Goal: Information Seeking & Learning: Learn about a topic

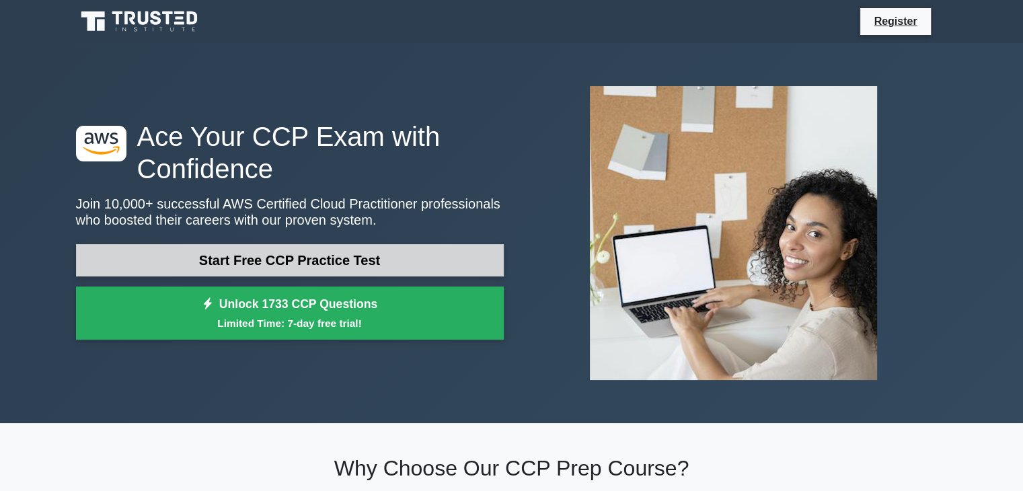
click at [396, 266] on link "Start Free CCP Practice Test" at bounding box center [290, 260] width 428 height 32
click at [466, 262] on link "Start Free CCP Practice Test" at bounding box center [290, 260] width 428 height 32
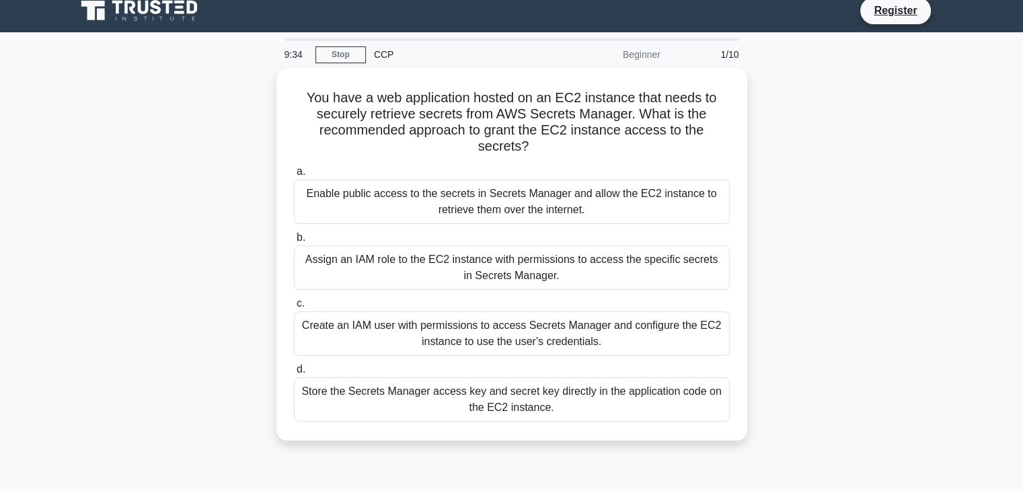
scroll to position [9, 0]
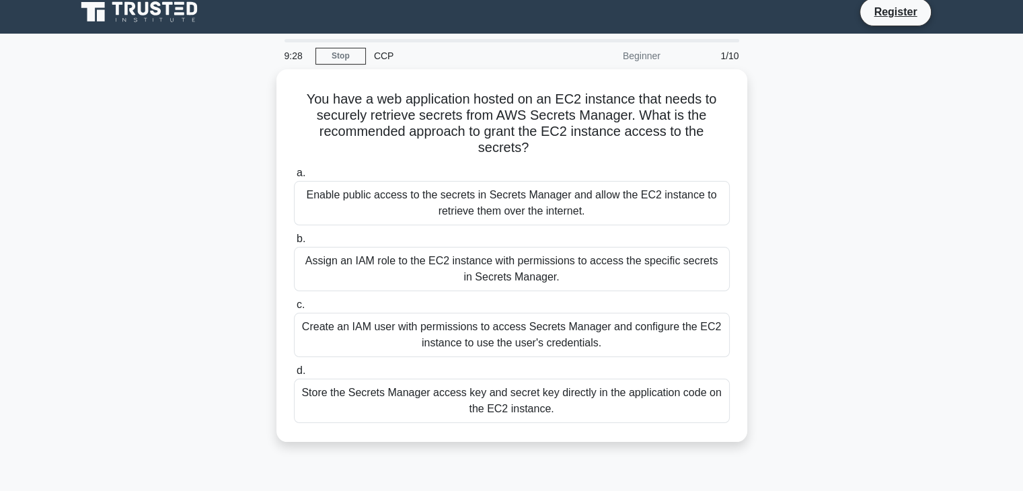
click at [810, 205] on div "You have a web application hosted on an EC2 instance that needs to securely ret…" at bounding box center [512, 263] width 888 height 389
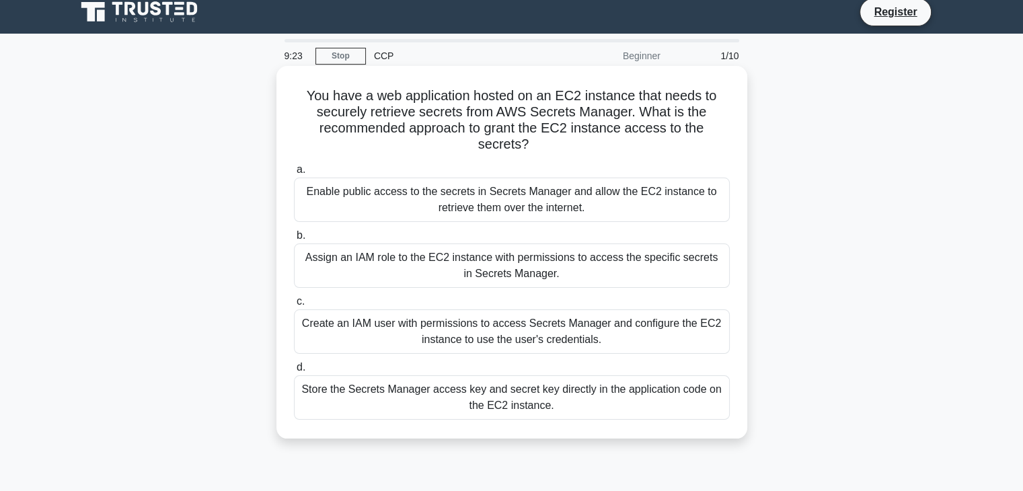
click at [557, 274] on div "Assign an IAM role to the EC2 instance with permissions to access the specific …" at bounding box center [512, 266] width 436 height 44
click at [294, 240] on input "b. Assign an IAM role to the EC2 instance with permissions to access the specif…" at bounding box center [294, 235] width 0 height 9
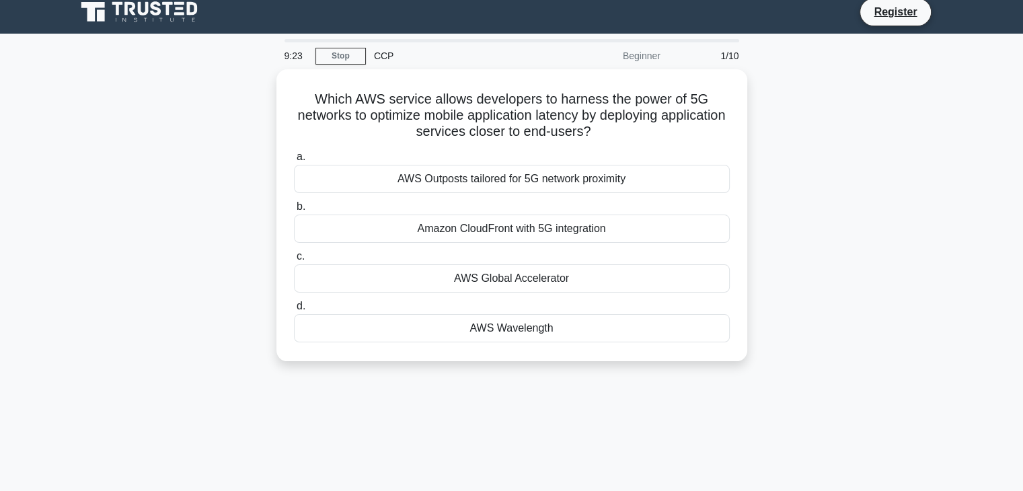
scroll to position [0, 0]
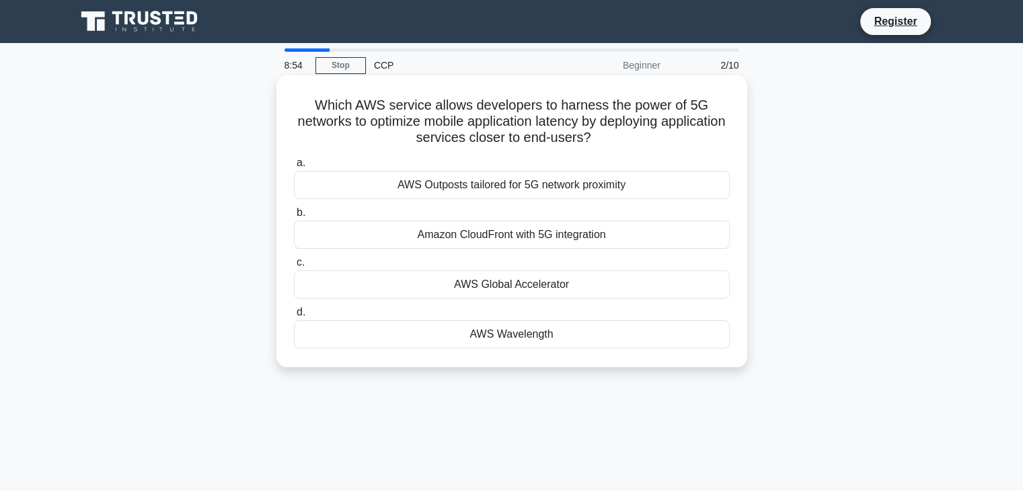
click at [568, 232] on div "Amazon CloudFront with 5G integration" at bounding box center [512, 235] width 436 height 28
click at [294, 217] on input "b. Amazon CloudFront with 5G integration" at bounding box center [294, 213] width 0 height 9
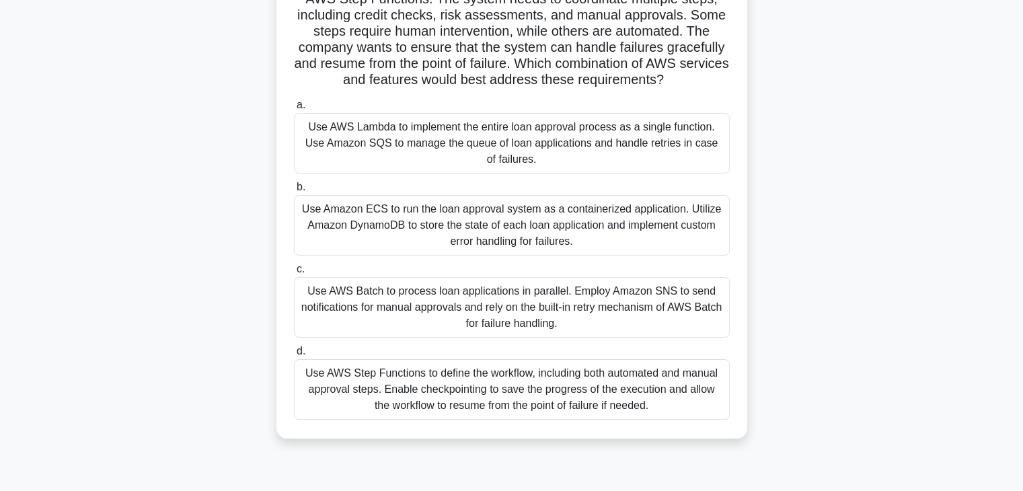
scroll to position [126, 0]
click at [568, 232] on div "Use Amazon ECS to run the loan approval system as a containerized application. …" at bounding box center [512, 224] width 436 height 61
click at [294, 191] on input "b. Use Amazon ECS to run the loan approval system as a containerized applicatio…" at bounding box center [294, 186] width 0 height 9
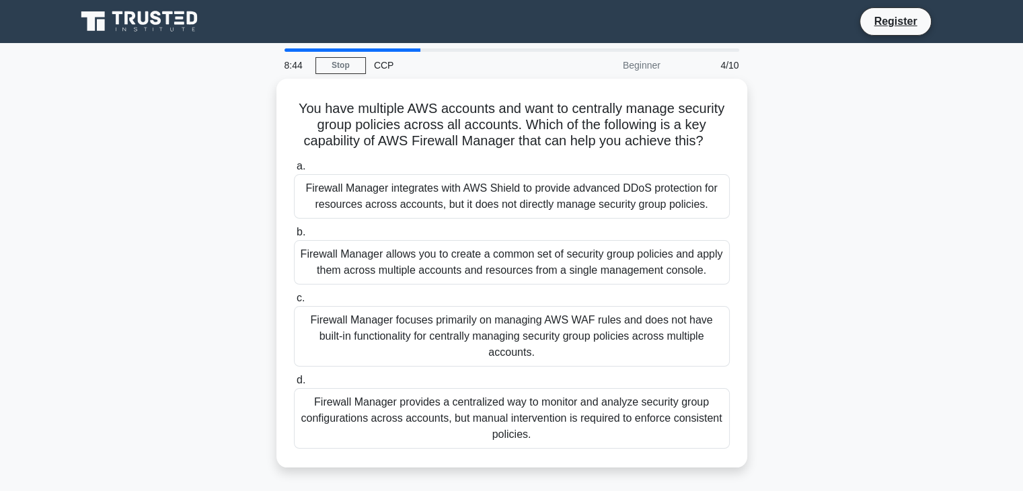
scroll to position [0, 0]
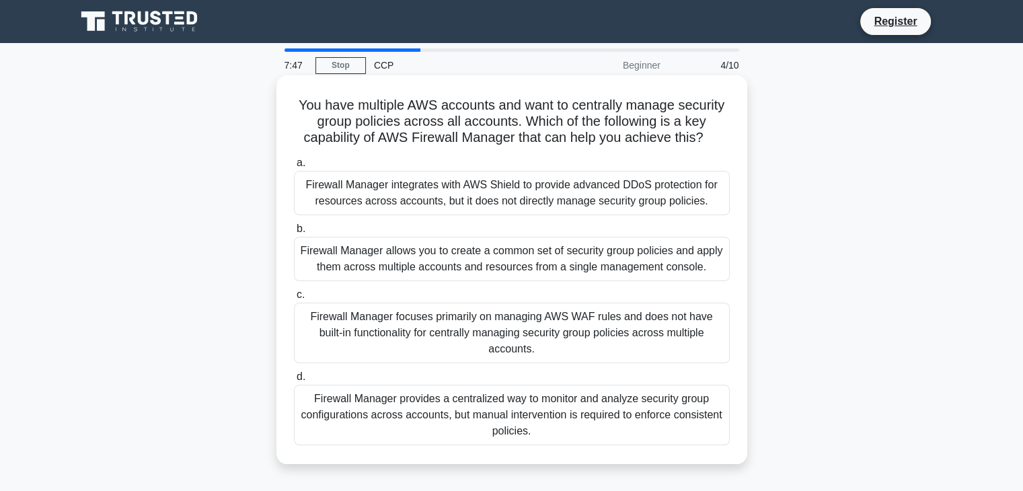
click at [581, 256] on div "Firewall Manager allows you to create a common set of security group policies a…" at bounding box center [512, 259] width 436 height 44
click at [294, 233] on input "b. Firewall Manager allows you to create a common set of security group policie…" at bounding box center [294, 229] width 0 height 9
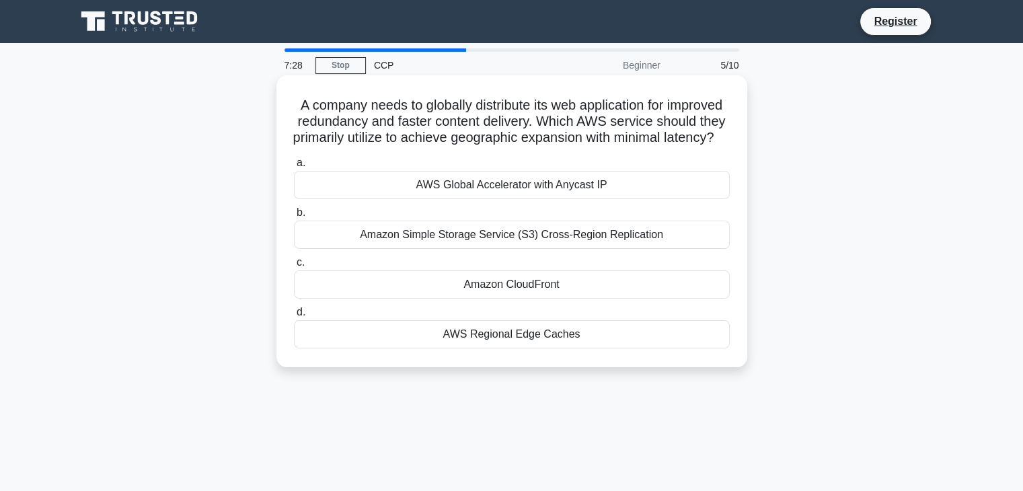
click at [673, 249] on div "Amazon Simple Storage Service (S3) Cross-Region Replication" at bounding box center [512, 235] width 436 height 28
click at [294, 217] on input "b. Amazon Simple Storage Service (S3) Cross-Region Replication" at bounding box center [294, 213] width 0 height 9
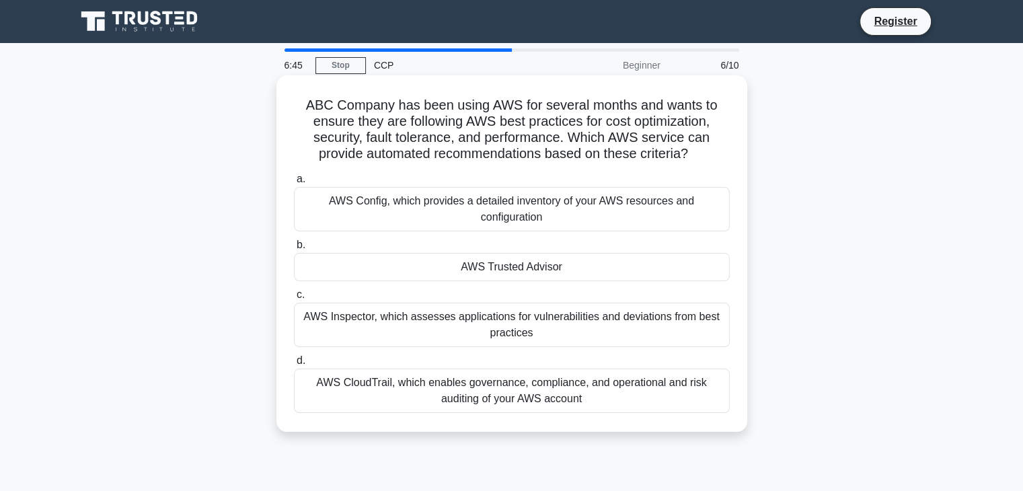
click at [667, 220] on div "AWS Config, which provides a detailed inventory of your AWS resources and confi…" at bounding box center [512, 209] width 436 height 44
click at [294, 184] on input "a. AWS Config, which provides a detailed inventory of your AWS resources and co…" at bounding box center [294, 179] width 0 height 9
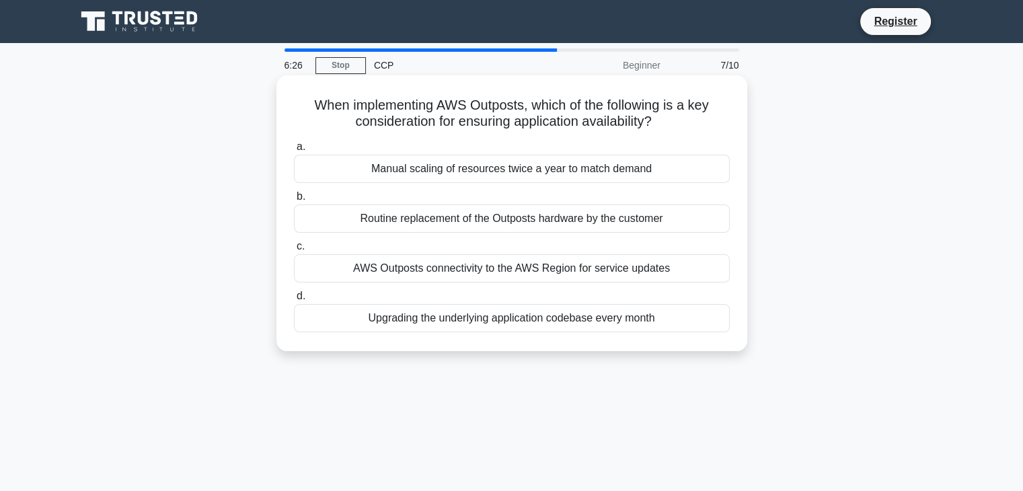
click at [684, 267] on div "AWS Outposts connectivity to the AWS Region for service updates" at bounding box center [512, 268] width 436 height 28
click at [294, 251] on input "c. AWS Outposts connectivity to the AWS Region for service updates" at bounding box center [294, 246] width 0 height 9
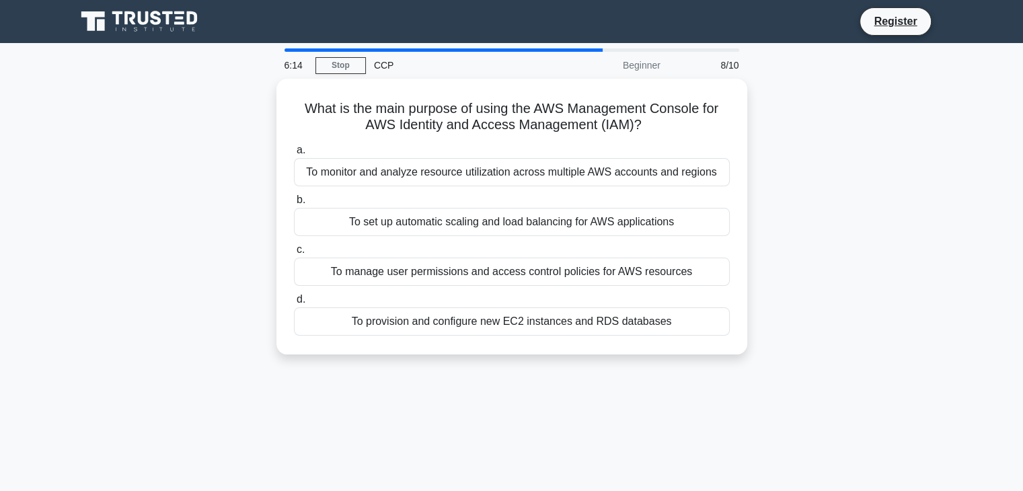
click at [794, 265] on div "What is the main purpose of using the AWS Management Console for AWS Identity a…" at bounding box center [512, 225] width 888 height 292
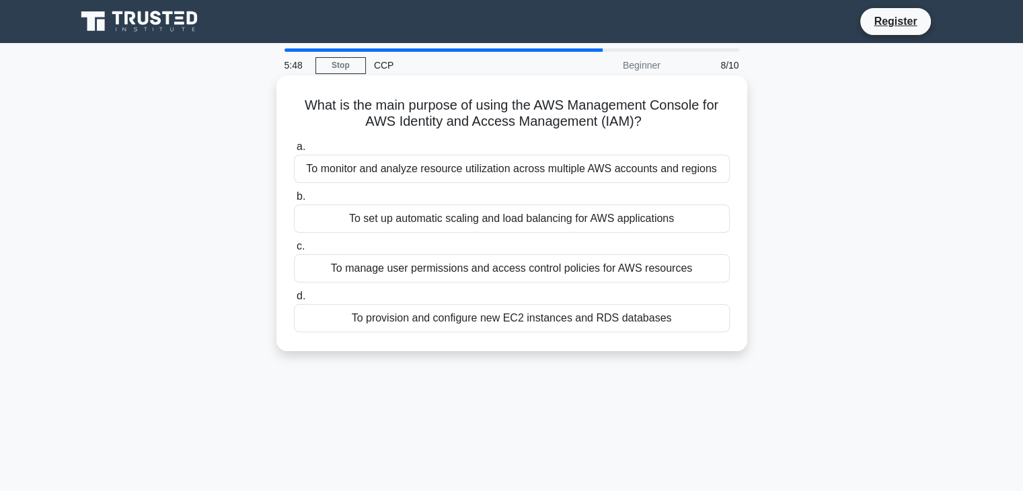
click at [704, 268] on div "To manage user permissions and access control policies for AWS resources" at bounding box center [512, 268] width 436 height 28
click at [294, 251] on input "c. To manage user permissions and access control policies for AWS resources" at bounding box center [294, 246] width 0 height 9
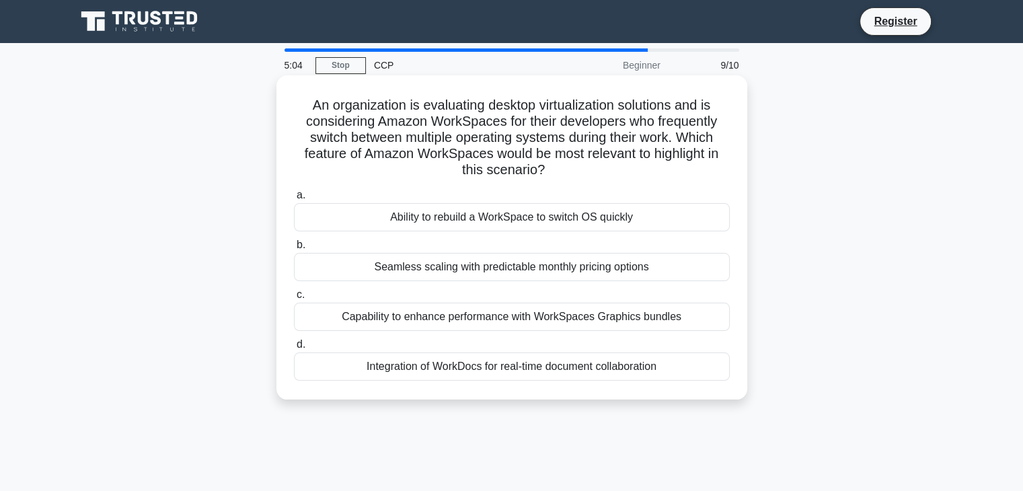
click at [594, 216] on div "Ability to rebuild a WorkSpace to switch OS quickly" at bounding box center [512, 217] width 436 height 28
click at [294, 200] on input "a. Ability to rebuild a WorkSpace to switch OS quickly" at bounding box center [294, 195] width 0 height 9
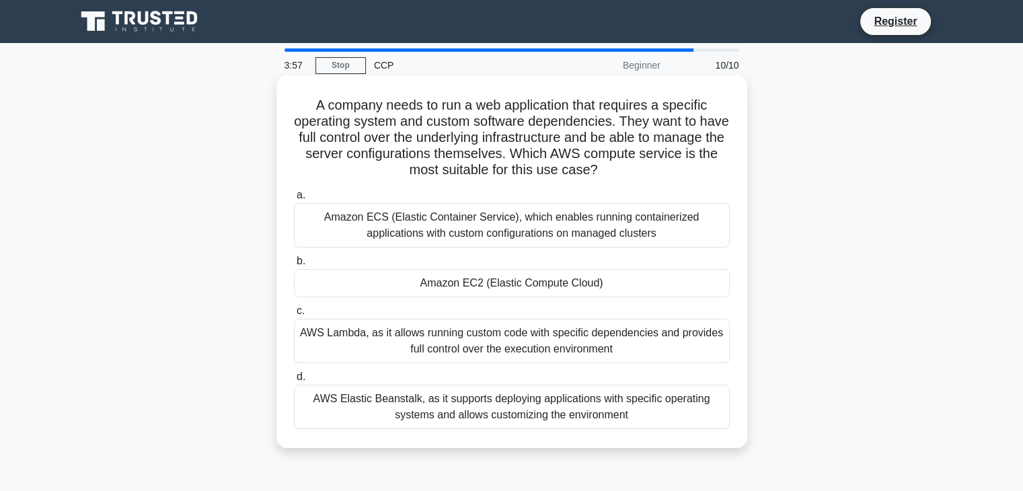
click at [644, 289] on div "Amazon EC2 (Elastic Compute Cloud)" at bounding box center [512, 283] width 436 height 28
click at [294, 266] on input "b. Amazon EC2 (Elastic Compute Cloud)" at bounding box center [294, 261] width 0 height 9
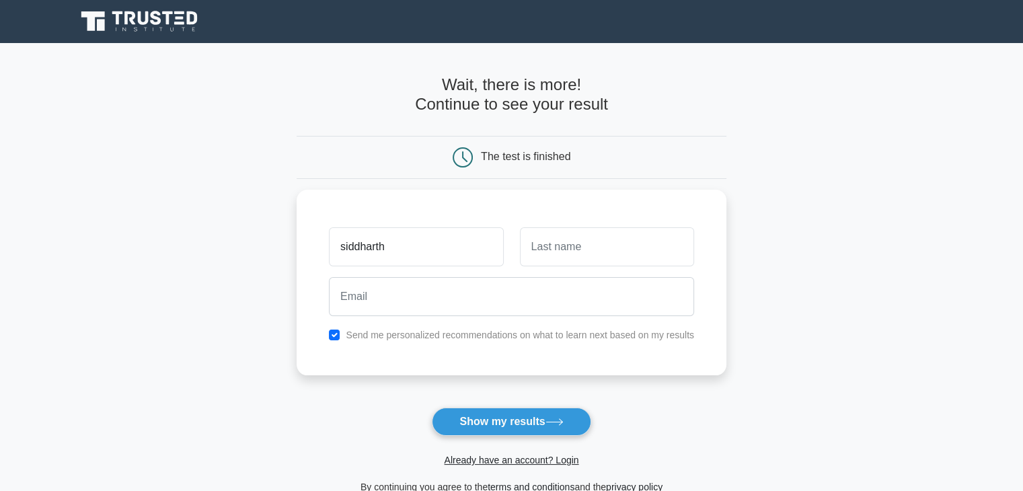
type input "siddharth"
type input "vootla"
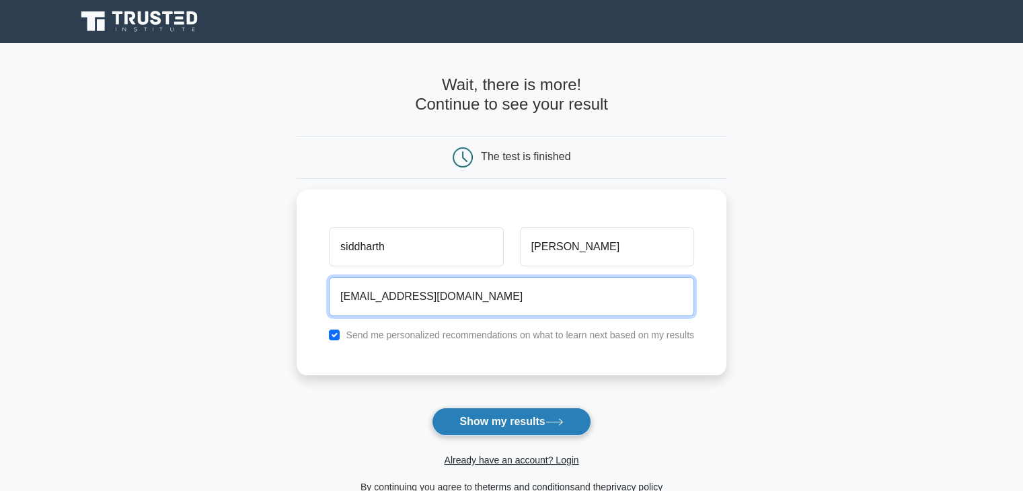
type input "sidvootla@gmail.com"
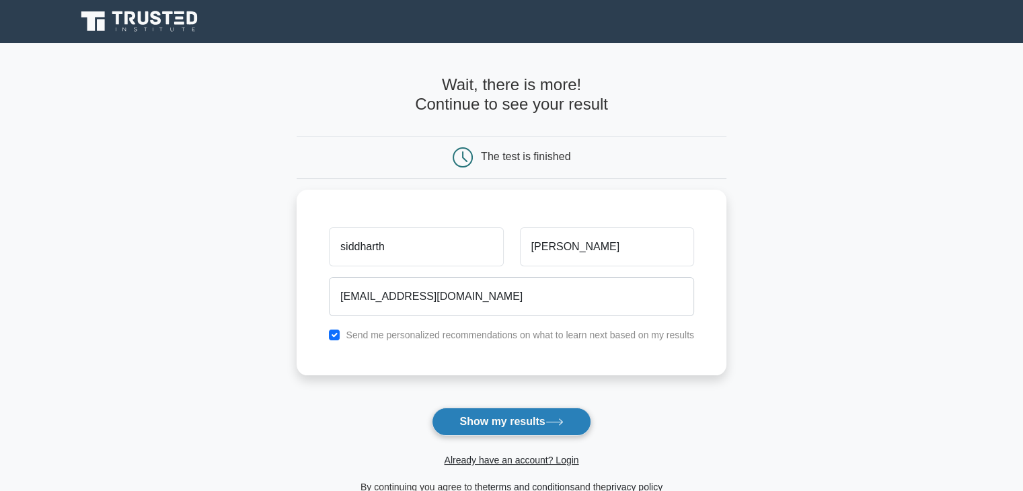
click at [500, 417] on button "Show my results" at bounding box center [511, 422] width 159 height 28
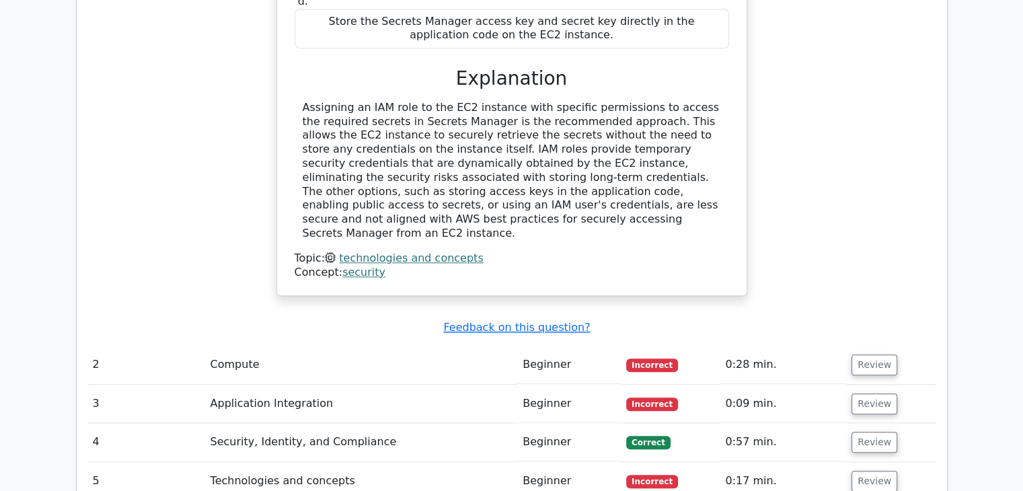
scroll to position [1386, 0]
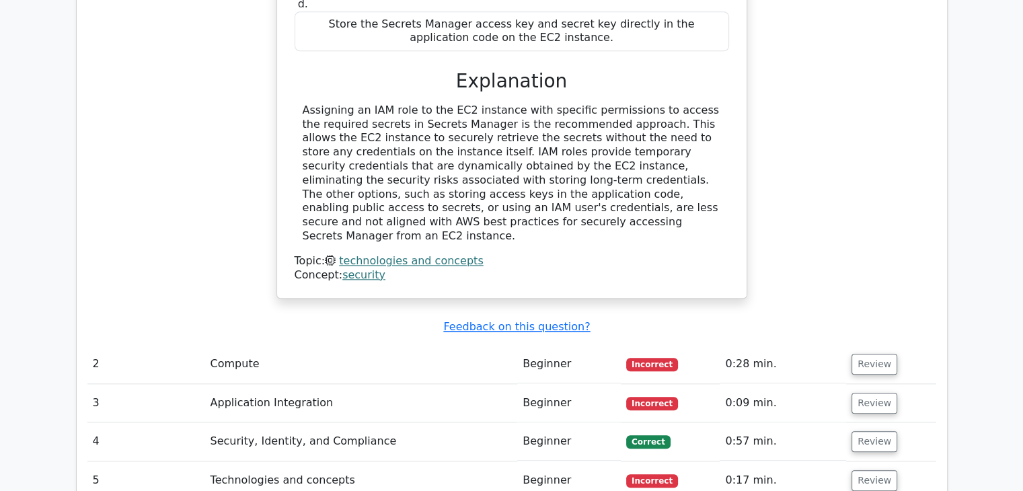
click at [580, 345] on td "Beginner" at bounding box center [569, 364] width 104 height 38
click at [542, 345] on td "Beginner" at bounding box center [569, 364] width 104 height 38
click at [871, 354] on button "Review" at bounding box center [875, 364] width 46 height 21
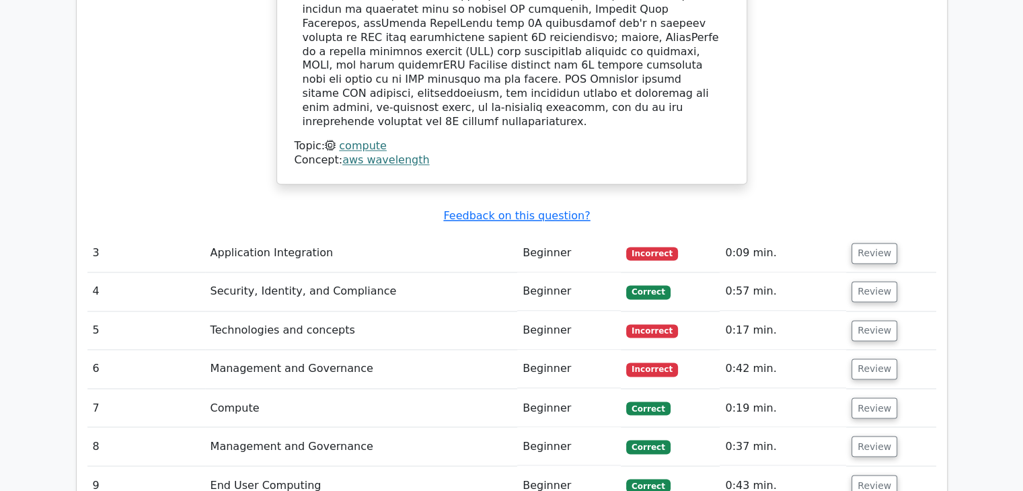
scroll to position [2166, 0]
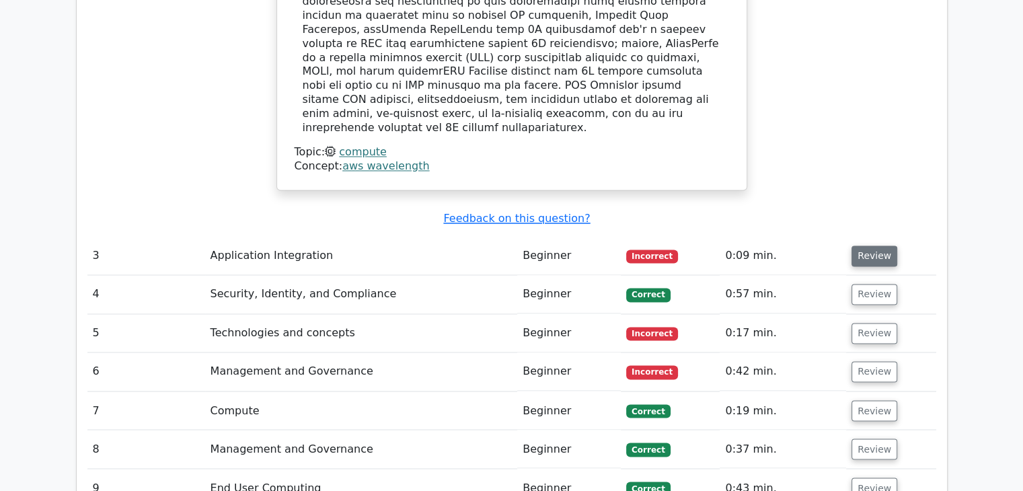
click at [868, 246] on button "Review" at bounding box center [875, 256] width 46 height 21
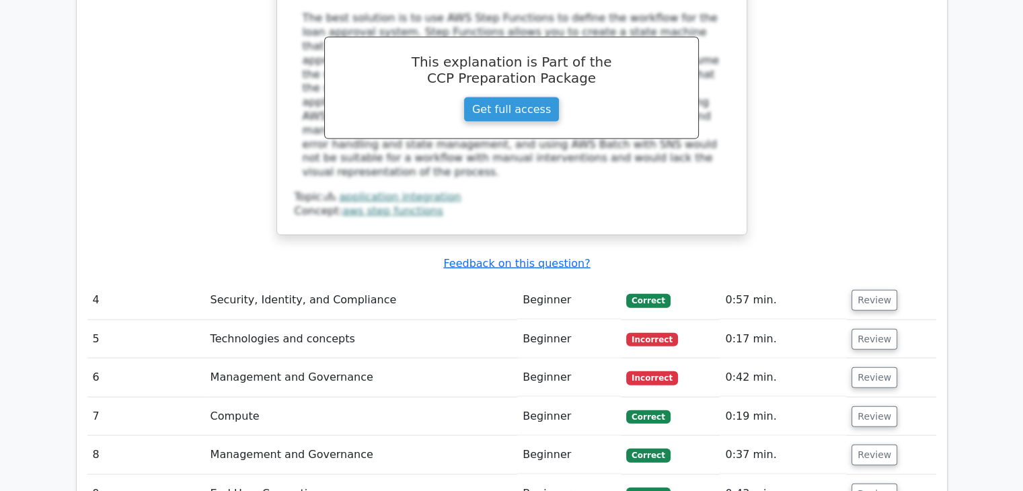
scroll to position [2944, 0]
click at [866, 290] on button "Review" at bounding box center [875, 300] width 46 height 21
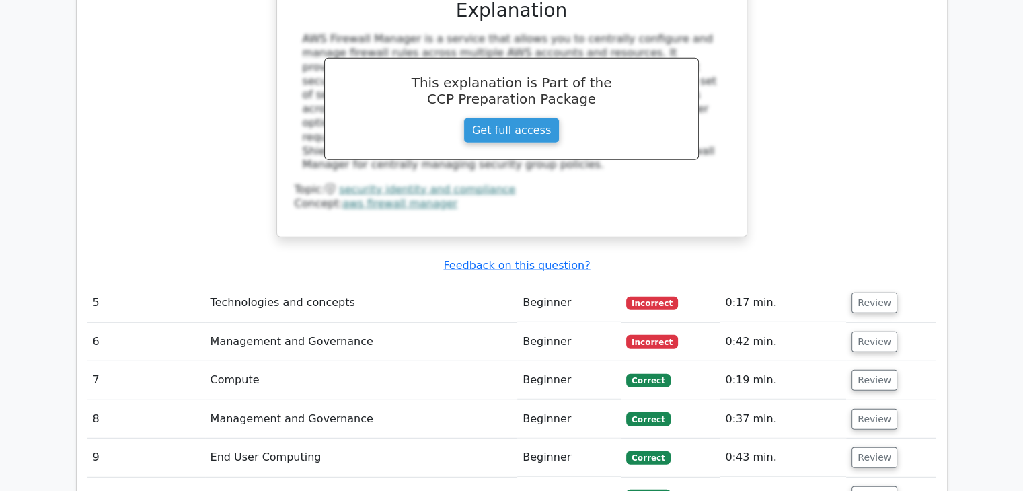
scroll to position [3635, 0]
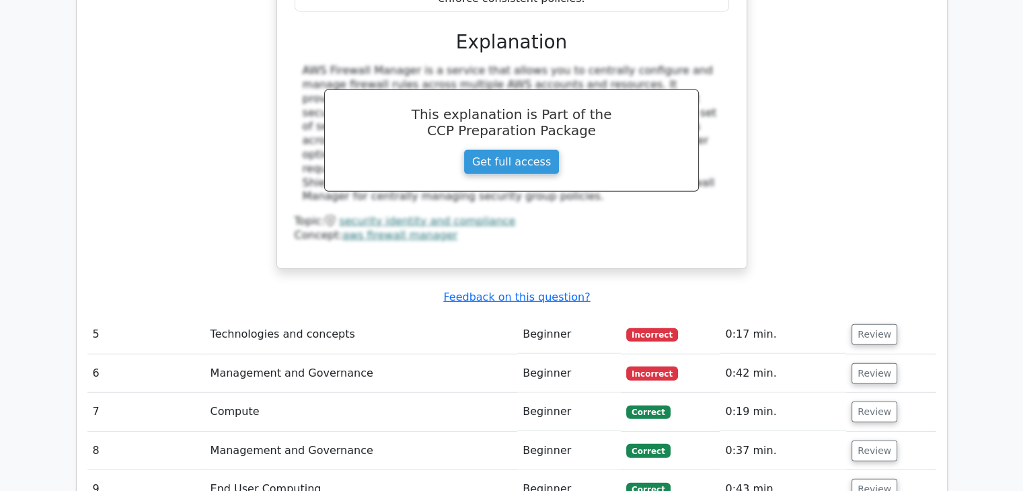
click at [866, 324] on button "Review" at bounding box center [875, 334] width 46 height 21
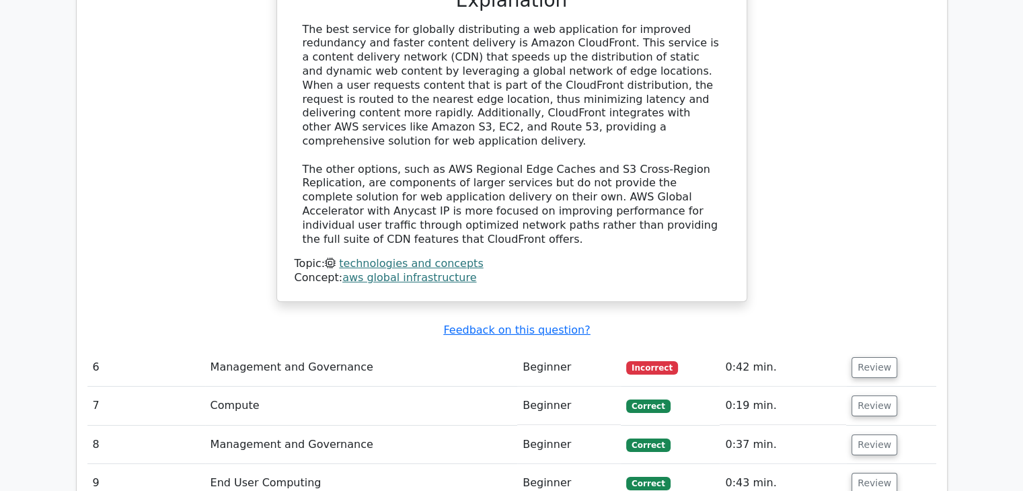
scroll to position [4291, 0]
click at [866, 357] on button "Review" at bounding box center [875, 367] width 46 height 21
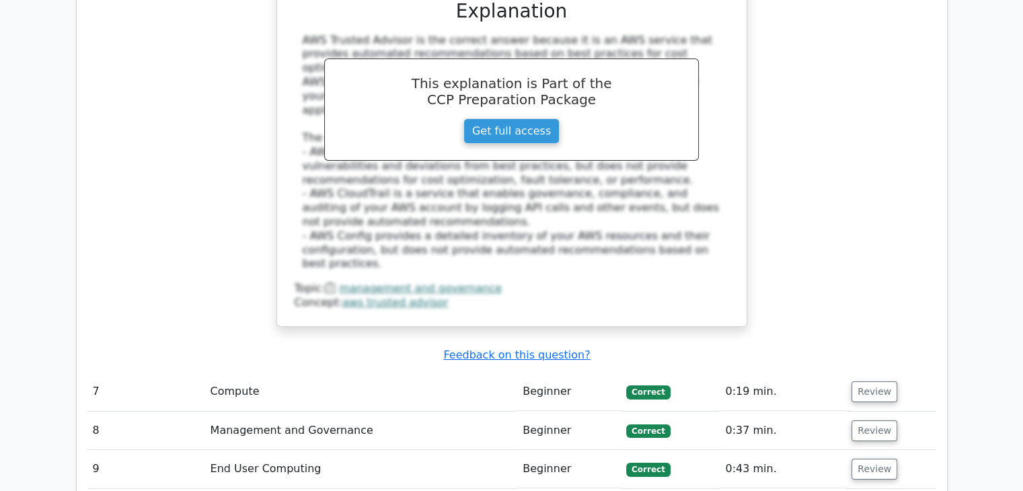
scroll to position [5026, 0]
click at [866, 381] on button "Review" at bounding box center [875, 391] width 46 height 21
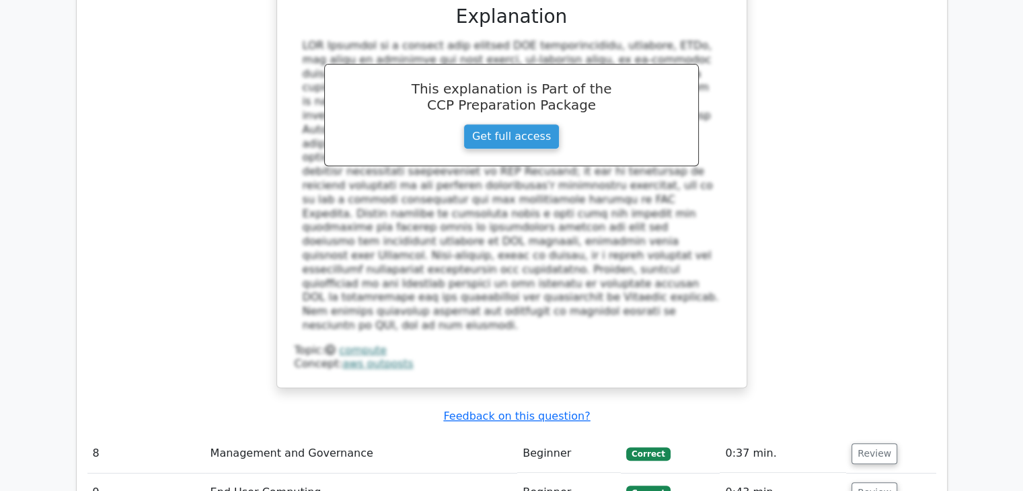
scroll to position [5691, 0]
click at [866, 434] on td "Review" at bounding box center [890, 453] width 89 height 38
click at [866, 443] on button "Review" at bounding box center [875, 453] width 46 height 21
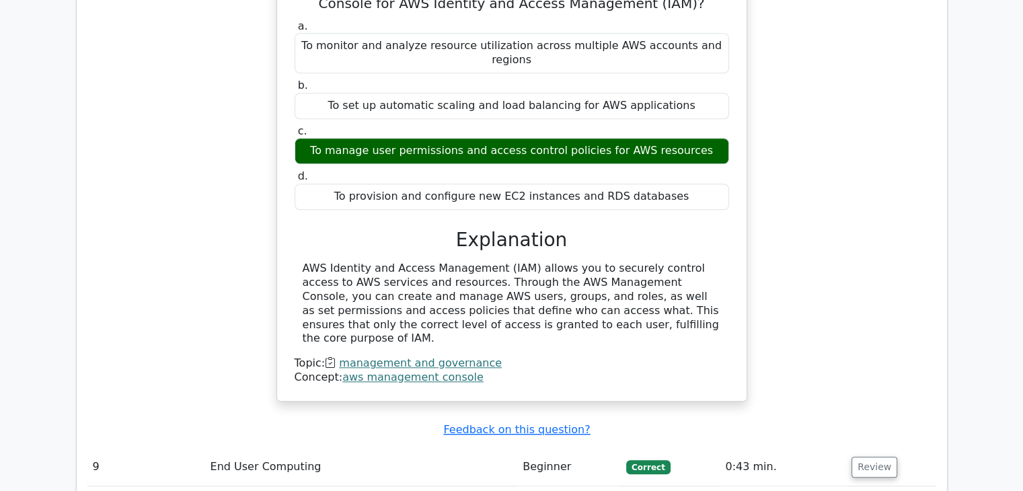
scroll to position [6205, 0]
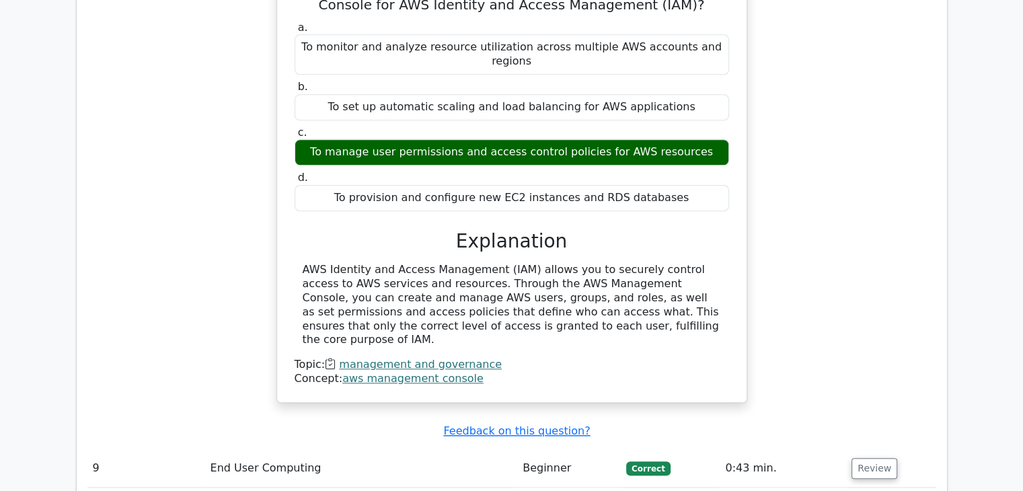
click at [866, 458] on button "Review" at bounding box center [875, 468] width 46 height 21
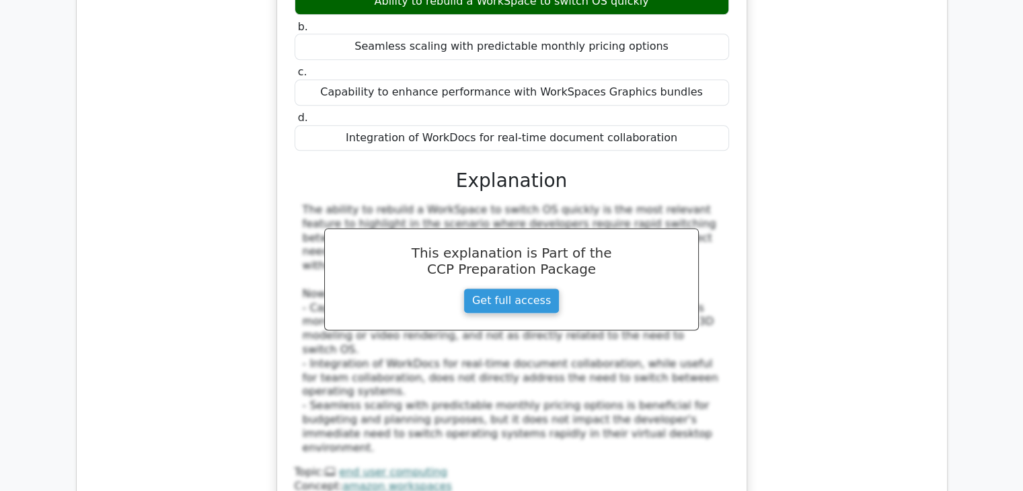
scroll to position [6830, 0]
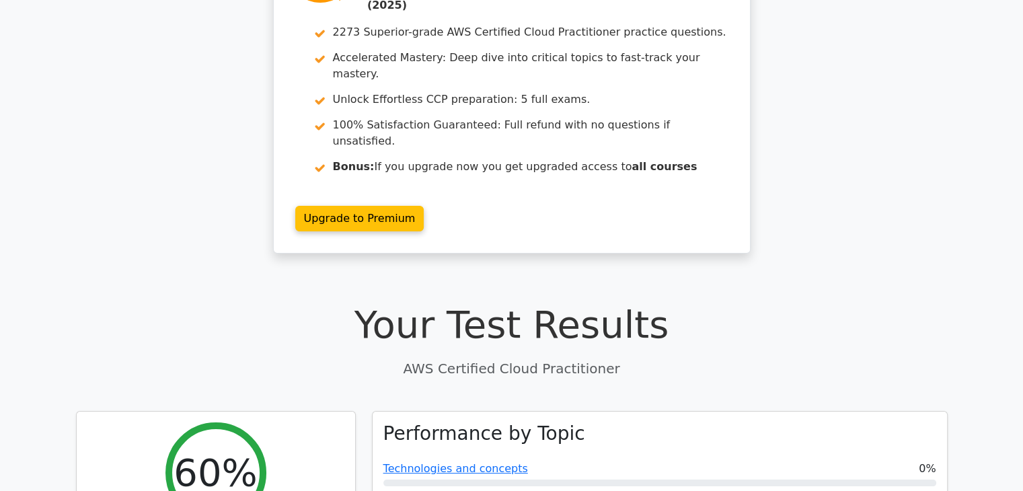
scroll to position [0, 0]
